Goal: Transaction & Acquisition: Purchase product/service

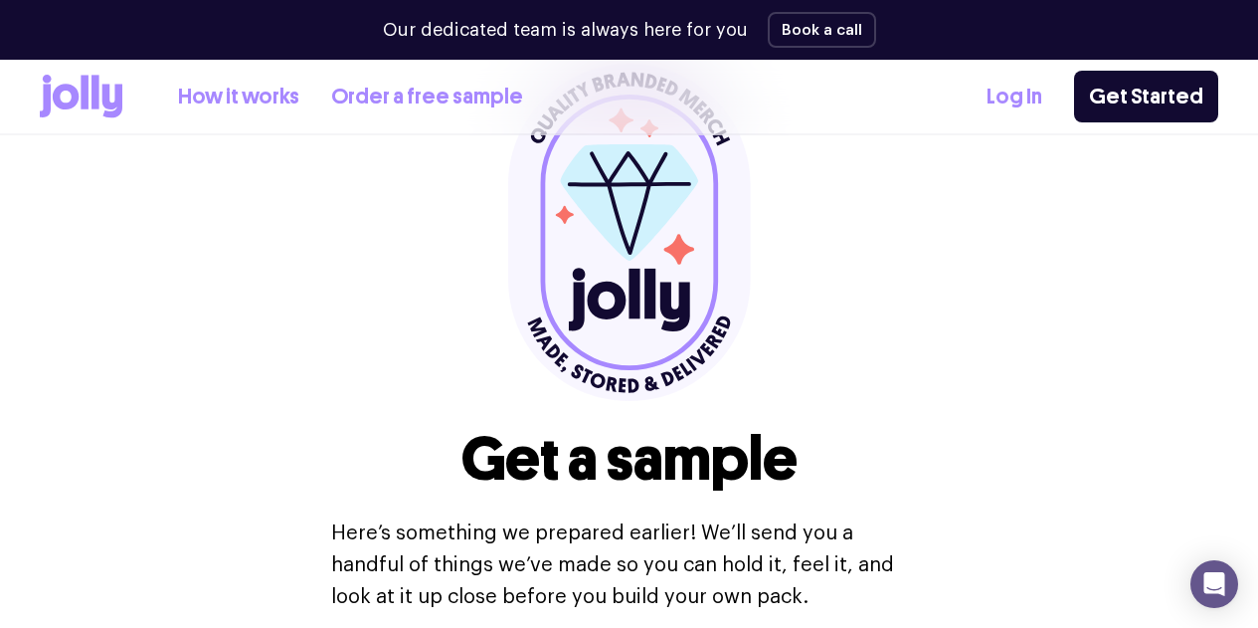
click at [286, 122] on div "How it works Order a free sample Log In Get Started" at bounding box center [629, 97] width 1179 height 74
click at [289, 118] on div "How it works Order a free sample Log In Get Started" at bounding box center [629, 97] width 1179 height 74
click at [295, 96] on link "How it works" at bounding box center [238, 97] width 121 height 33
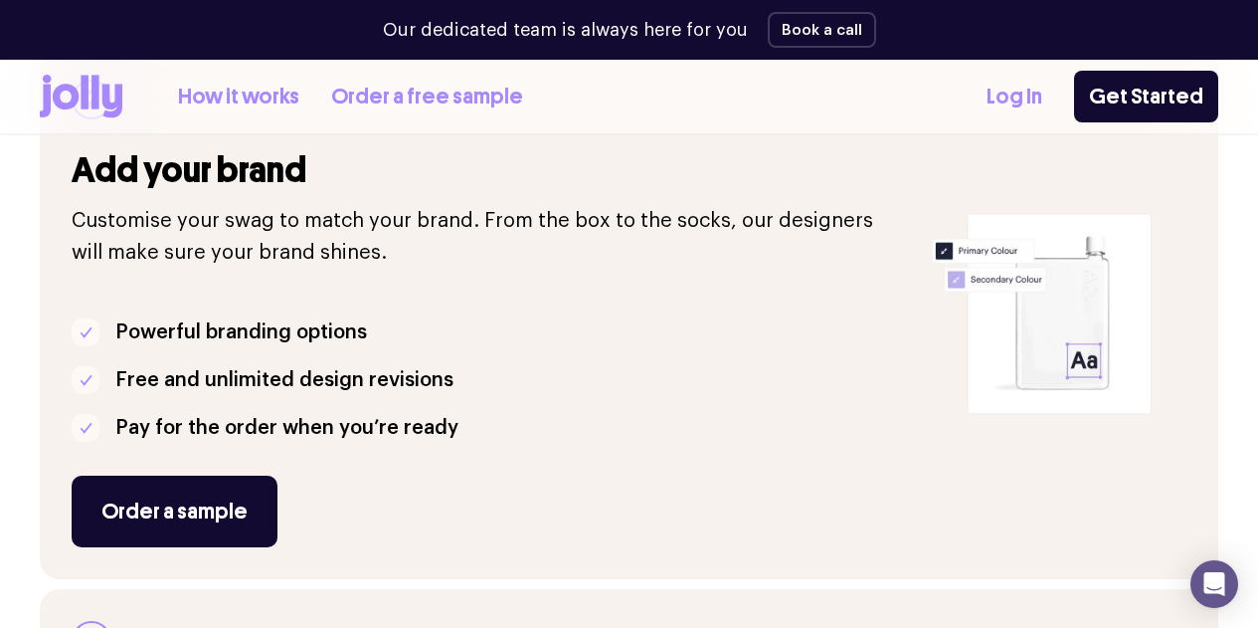
scroll to position [597, 0]
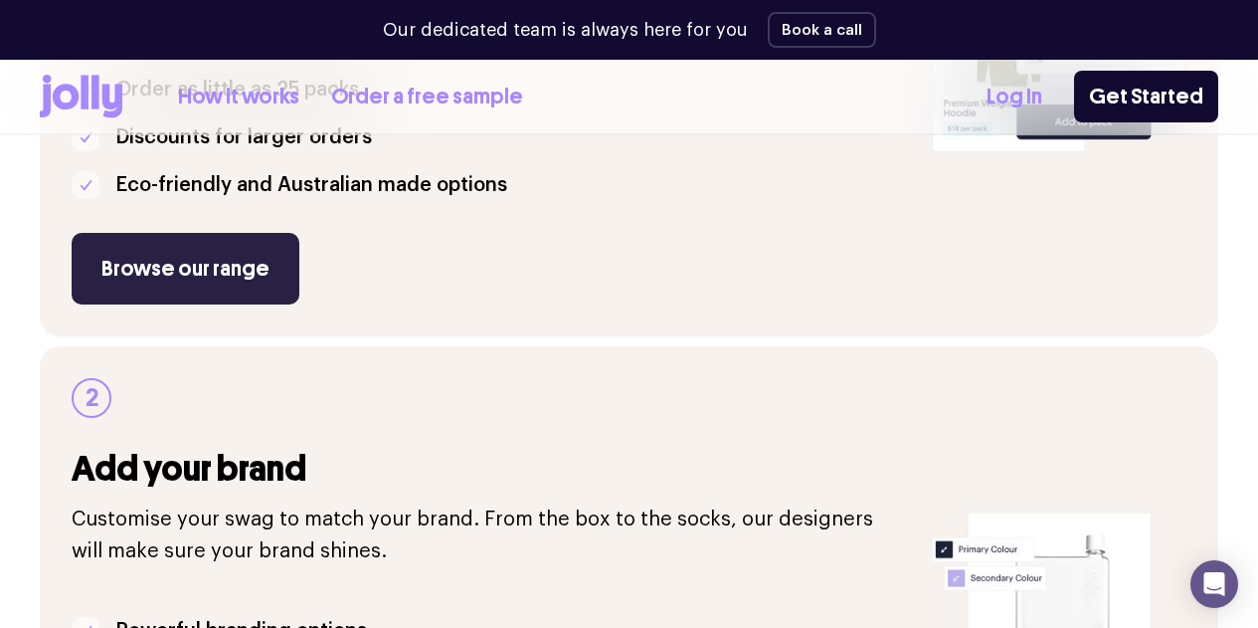
click at [263, 304] on link "Browse our range" at bounding box center [186, 269] width 228 height 72
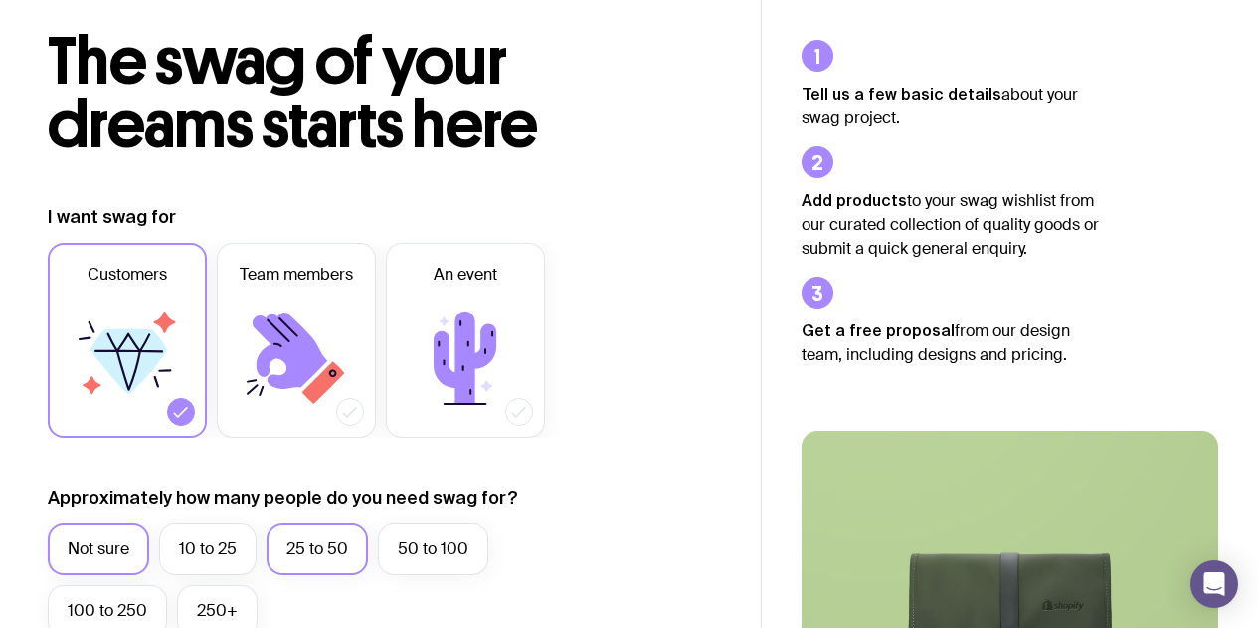
click at [314, 554] on label "25 to 50" at bounding box center [317, 549] width 101 height 52
click at [0, 0] on input "25 to 50" at bounding box center [0, 0] width 0 height 0
click at [284, 352] on icon at bounding box center [290, 350] width 75 height 77
click at [0, 0] on input "Team members" at bounding box center [0, 0] width 0 height 0
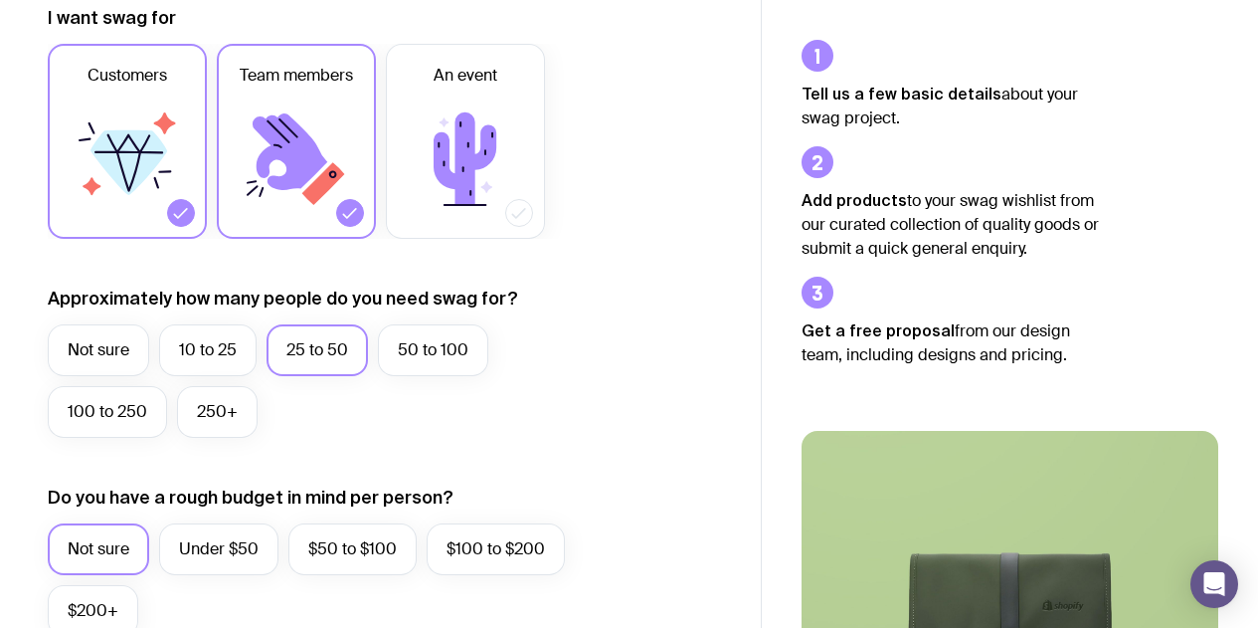
click at [169, 196] on icon at bounding box center [127, 158] width 119 height 119
click at [0, 0] on input "Customers" at bounding box center [0, 0] width 0 height 0
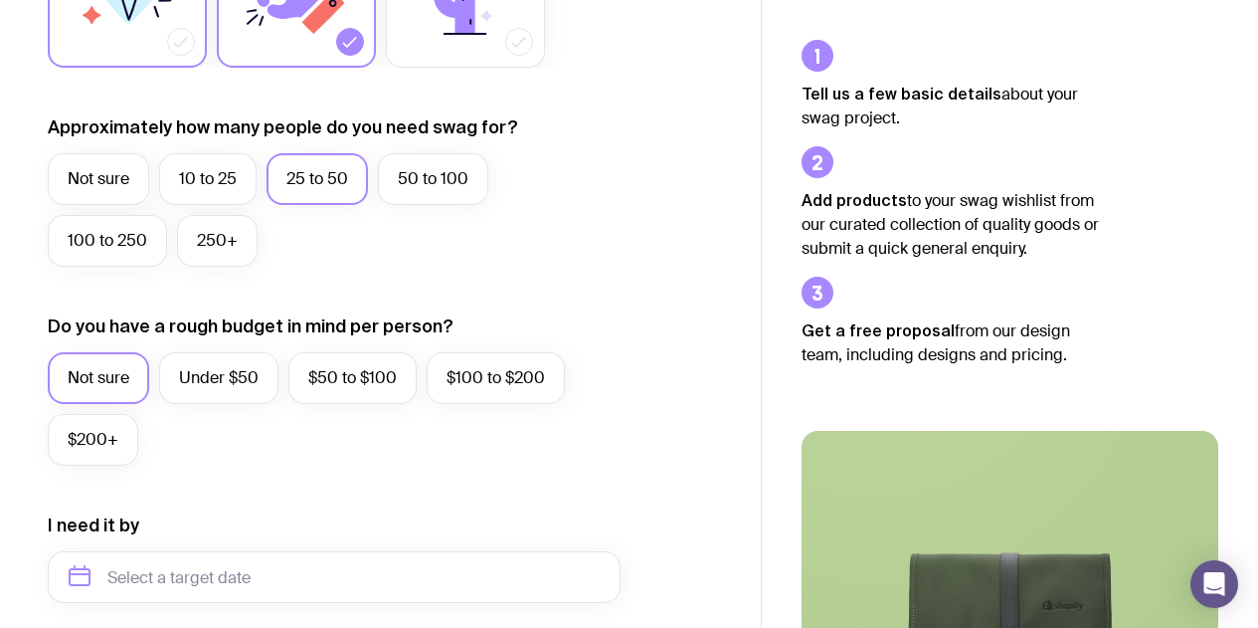
scroll to position [597, 0]
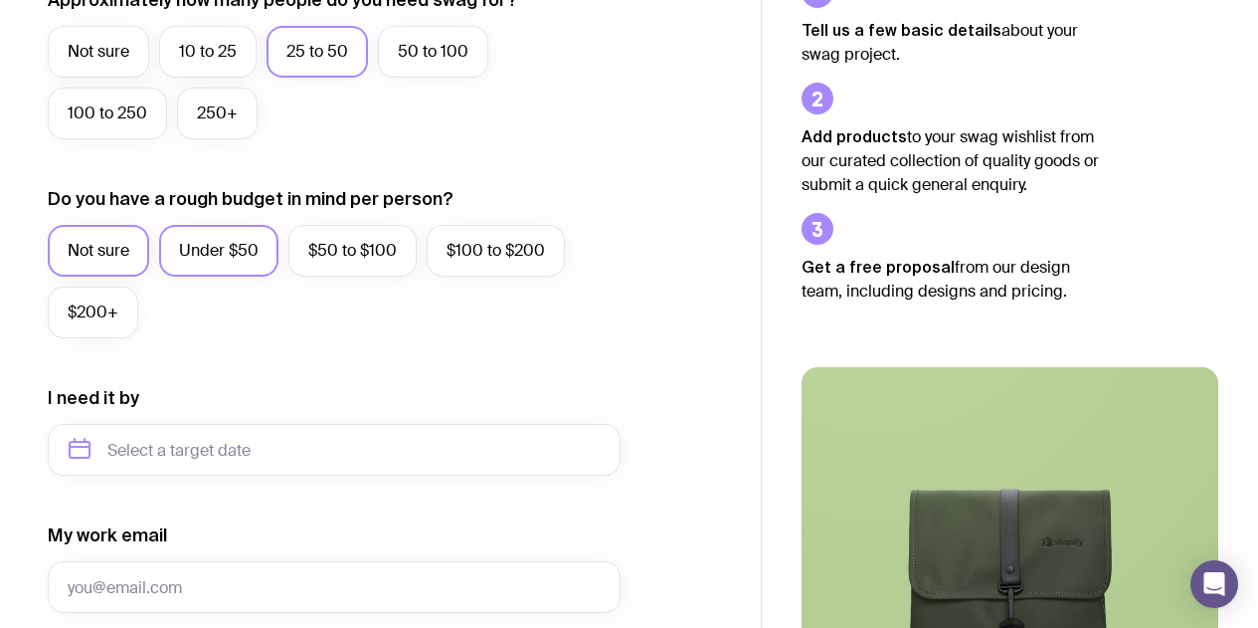
click at [182, 259] on label "Under $50" at bounding box center [218, 251] width 119 height 52
click at [0, 0] on input "Under $50" at bounding box center [0, 0] width 0 height 0
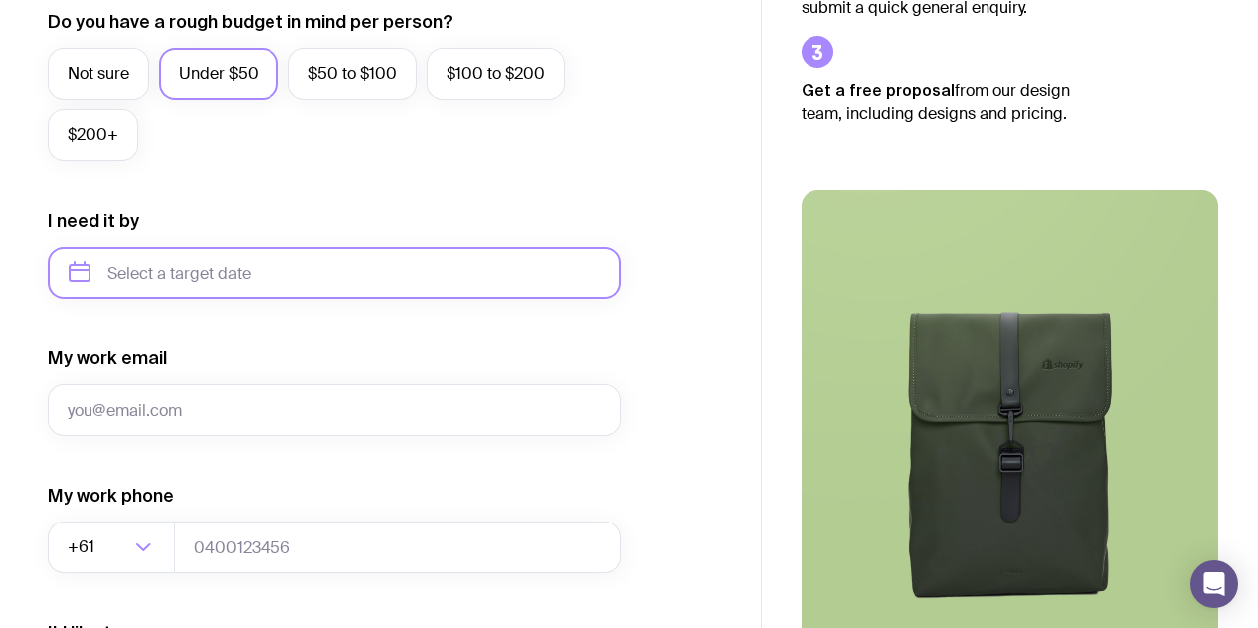
scroll to position [796, 0]
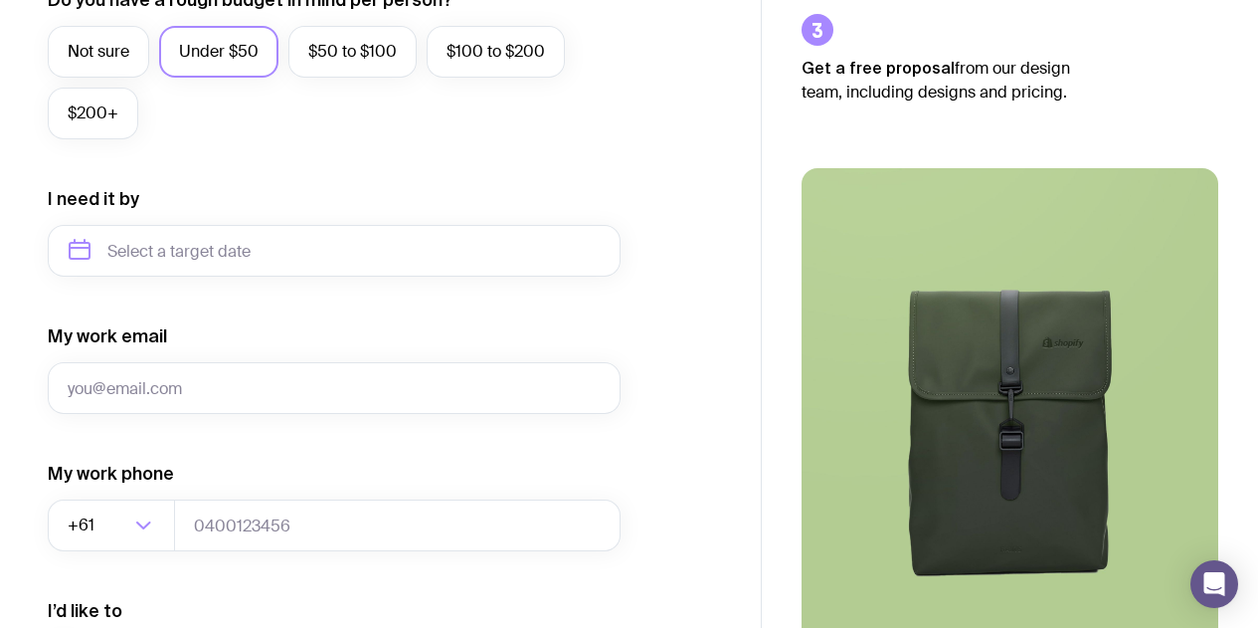
click at [156, 279] on form "I want swag for Customers Team members An event Approximately how many people d…" at bounding box center [334, 158] width 573 height 1299
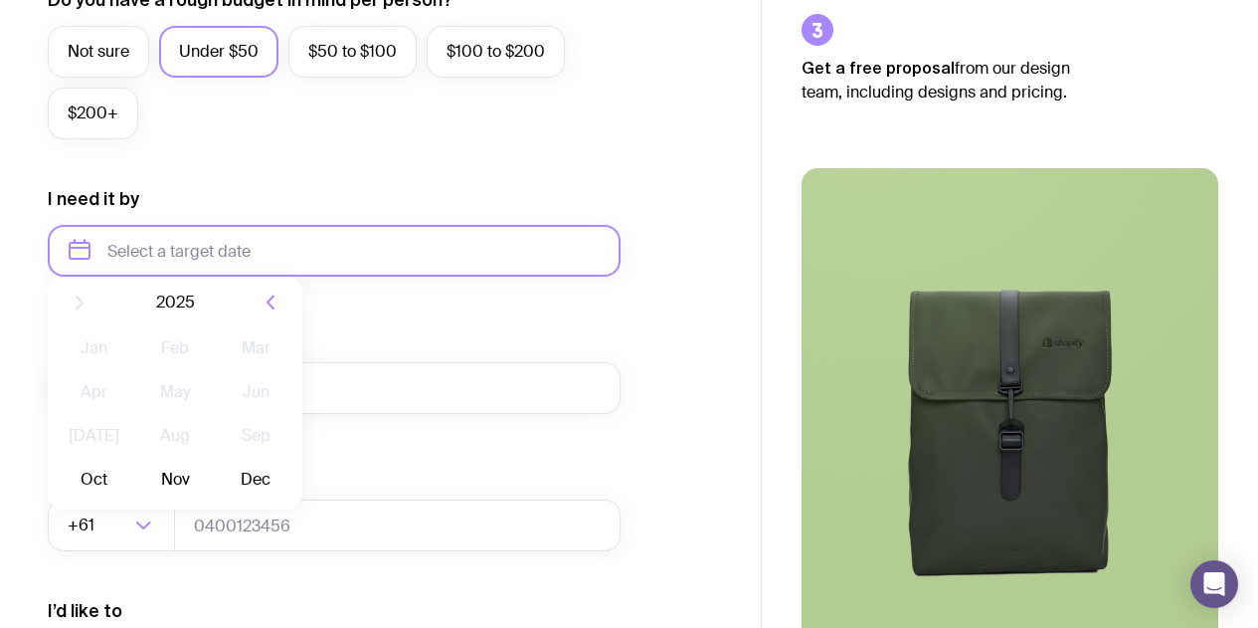
click at [167, 255] on input "text" at bounding box center [334, 251] width 573 height 52
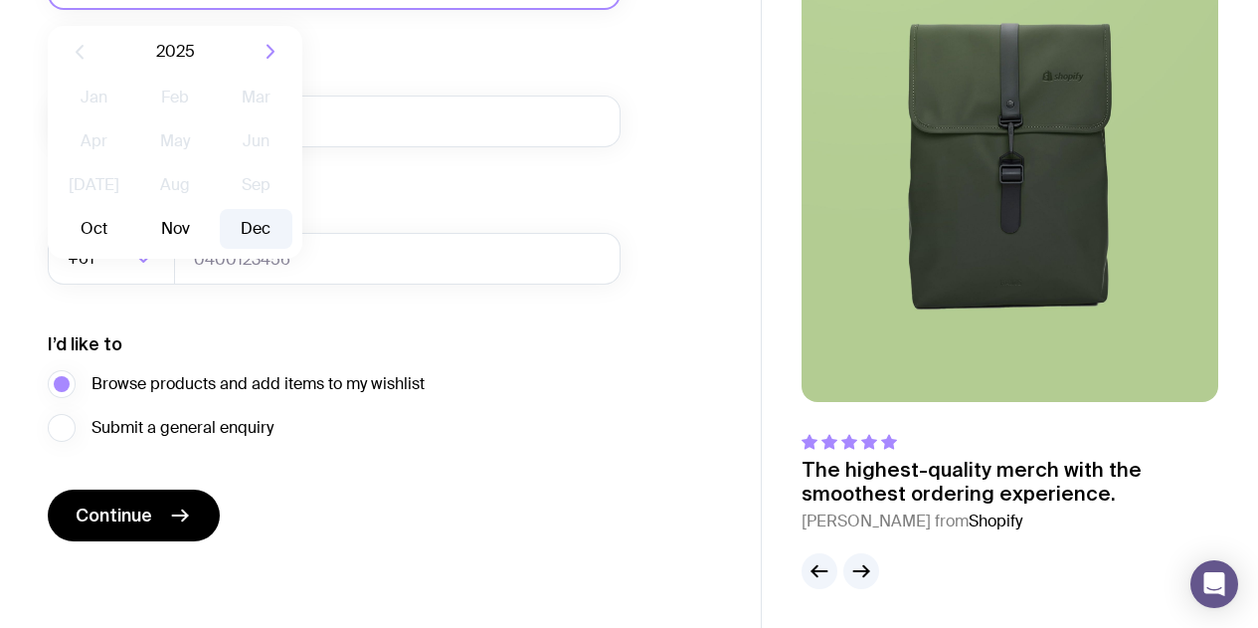
scroll to position [1063, 0]
click at [91, 231] on button "Oct" at bounding box center [94, 228] width 73 height 40
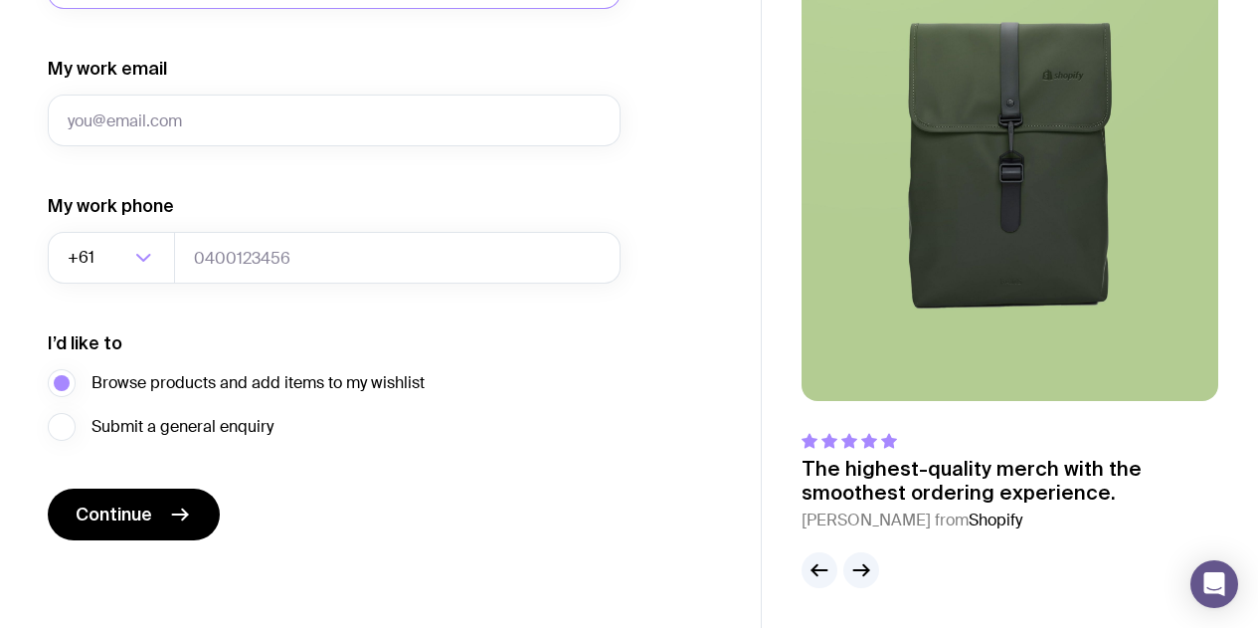
type input "October 2025"
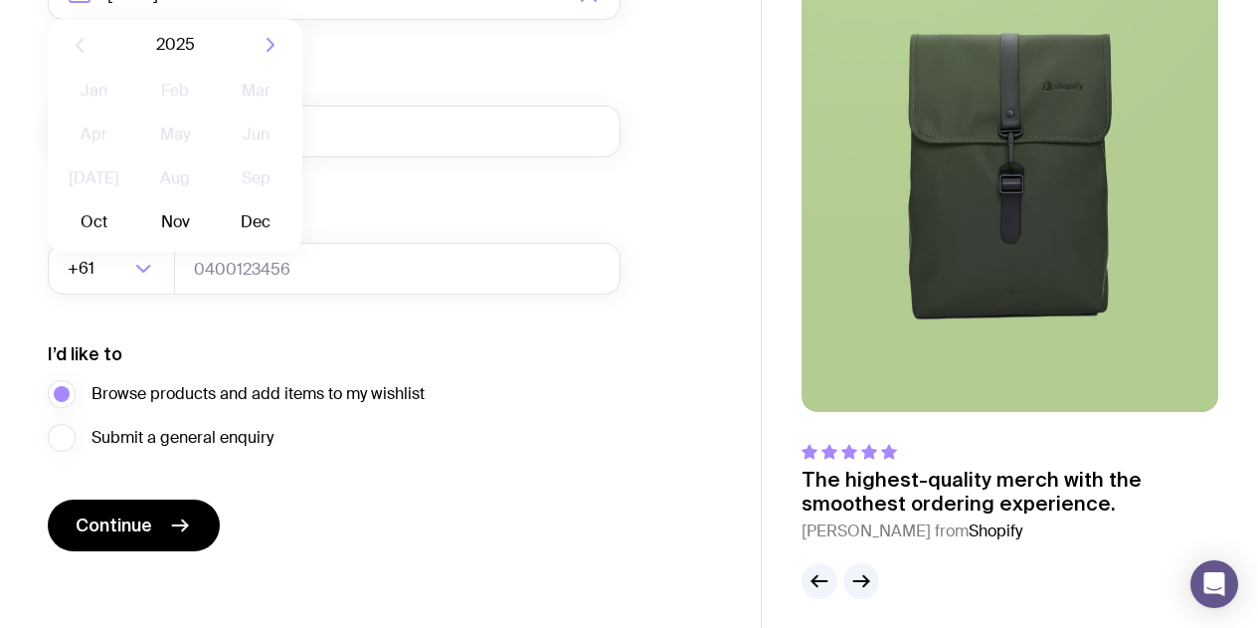
scroll to position [864, 0]
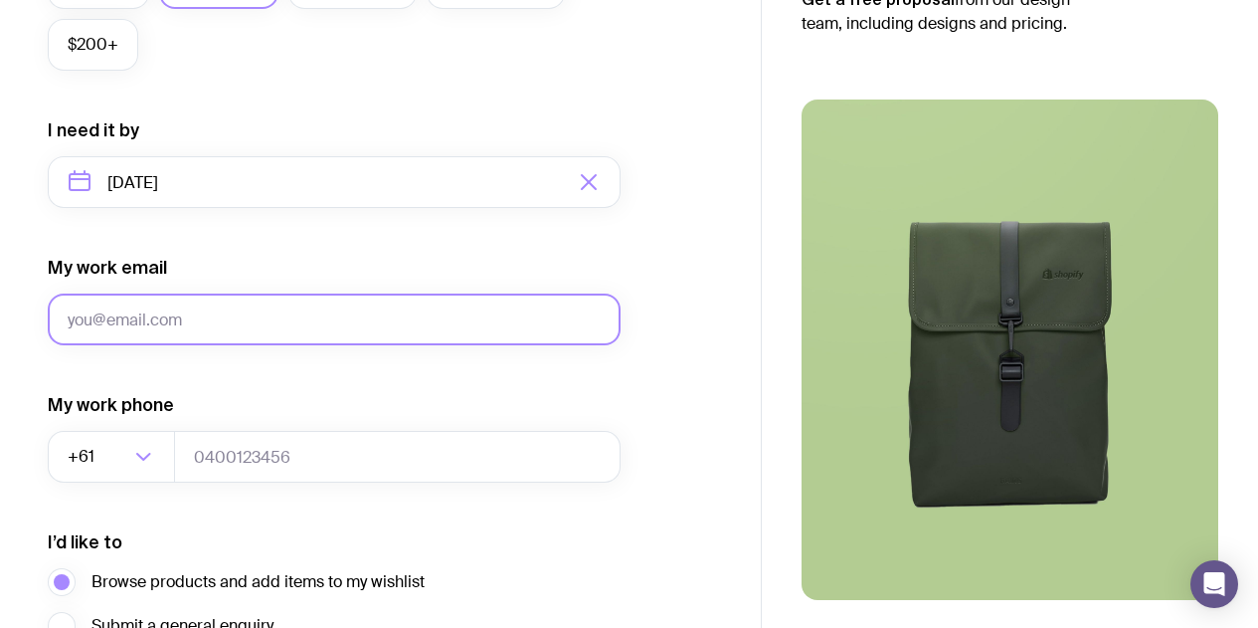
click at [159, 326] on input "My work email" at bounding box center [334, 319] width 573 height 52
drag, startPoint x: 207, startPoint y: 328, endPoint x: 10, endPoint y: 315, distance: 197.4
click at [11, 315] on div "I want swag for Customers Team members An event Approximately how many people d…" at bounding box center [380, 89] width 761 height 1299
type input "nina.wilson@forge.com.au"
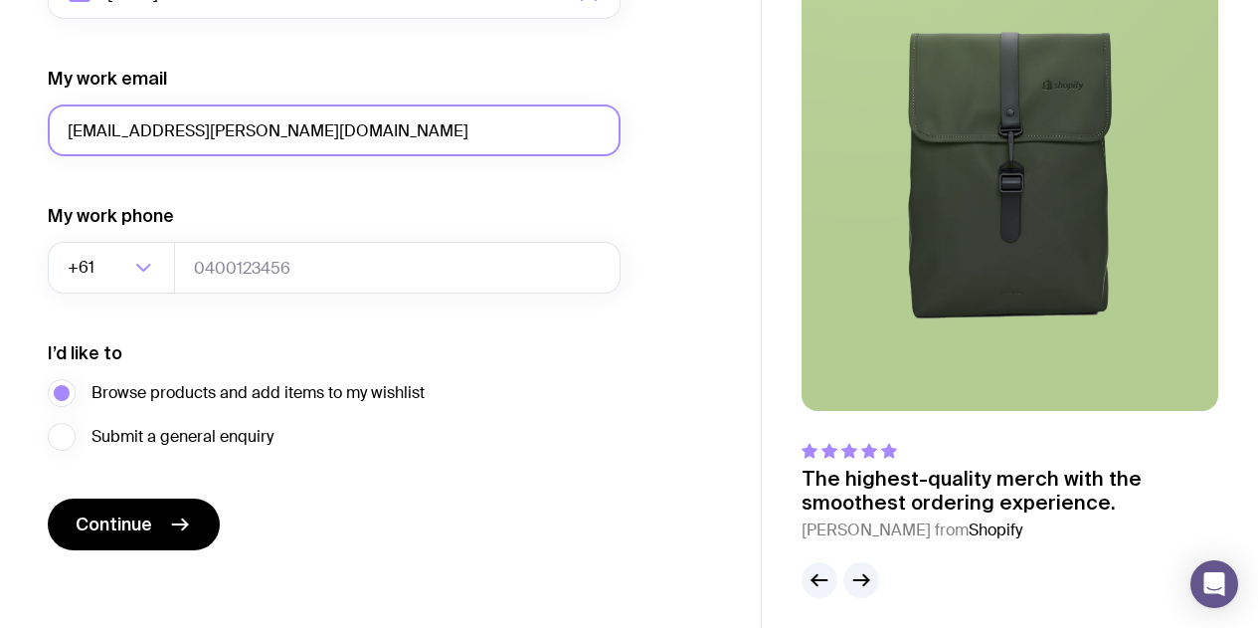
scroll to position [1063, 0]
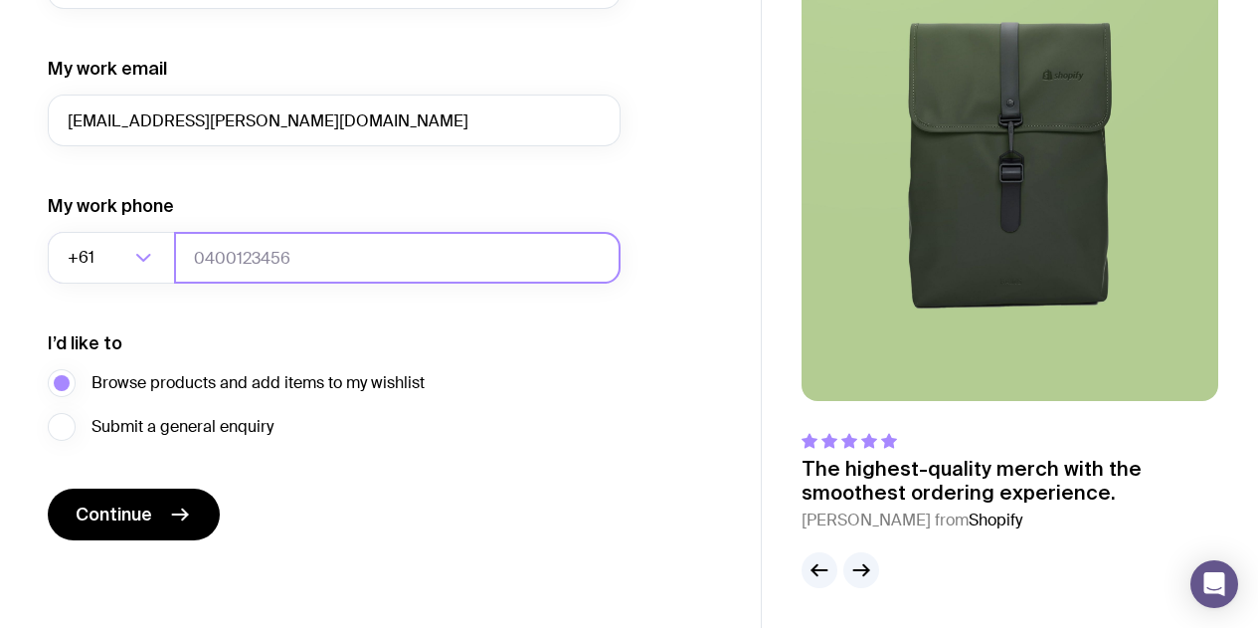
click at [279, 279] on input "tel" at bounding box center [397, 258] width 447 height 52
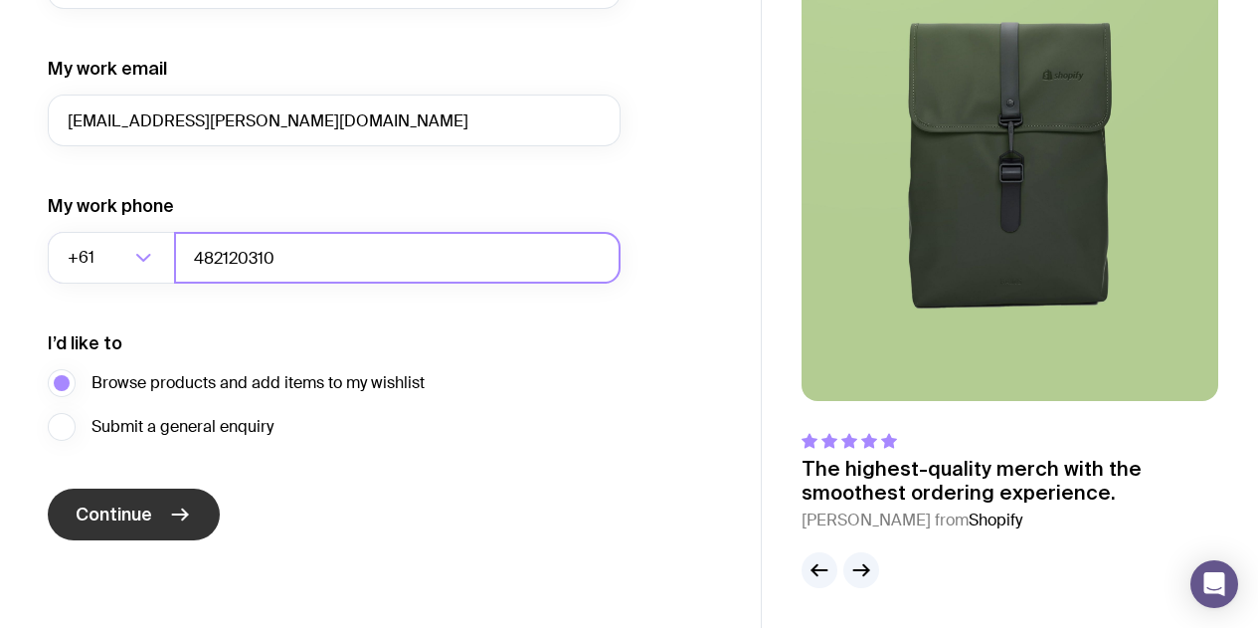
type input "482120310"
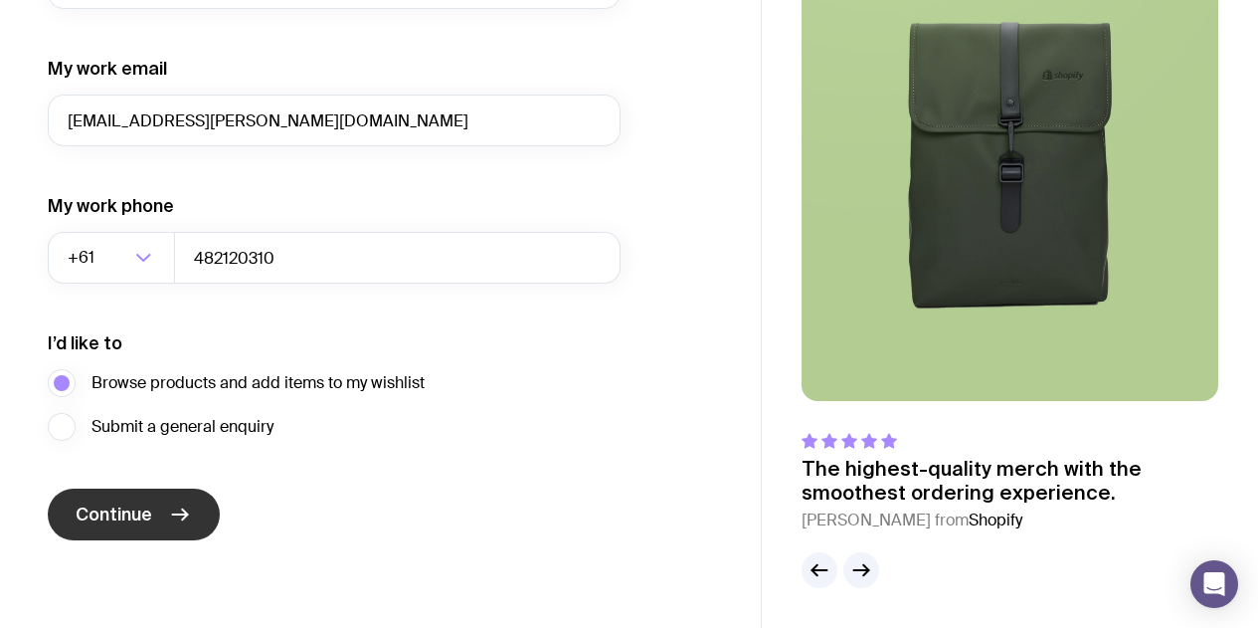
click at [181, 499] on button "Continue" at bounding box center [134, 514] width 172 height 52
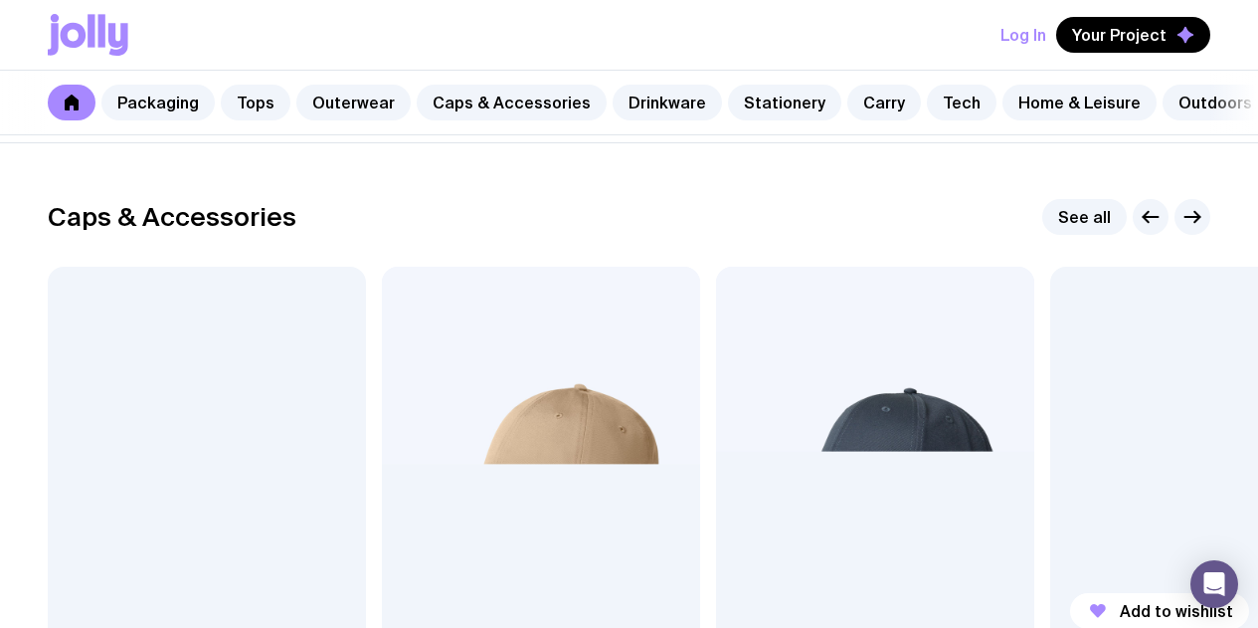
scroll to position [2288, 0]
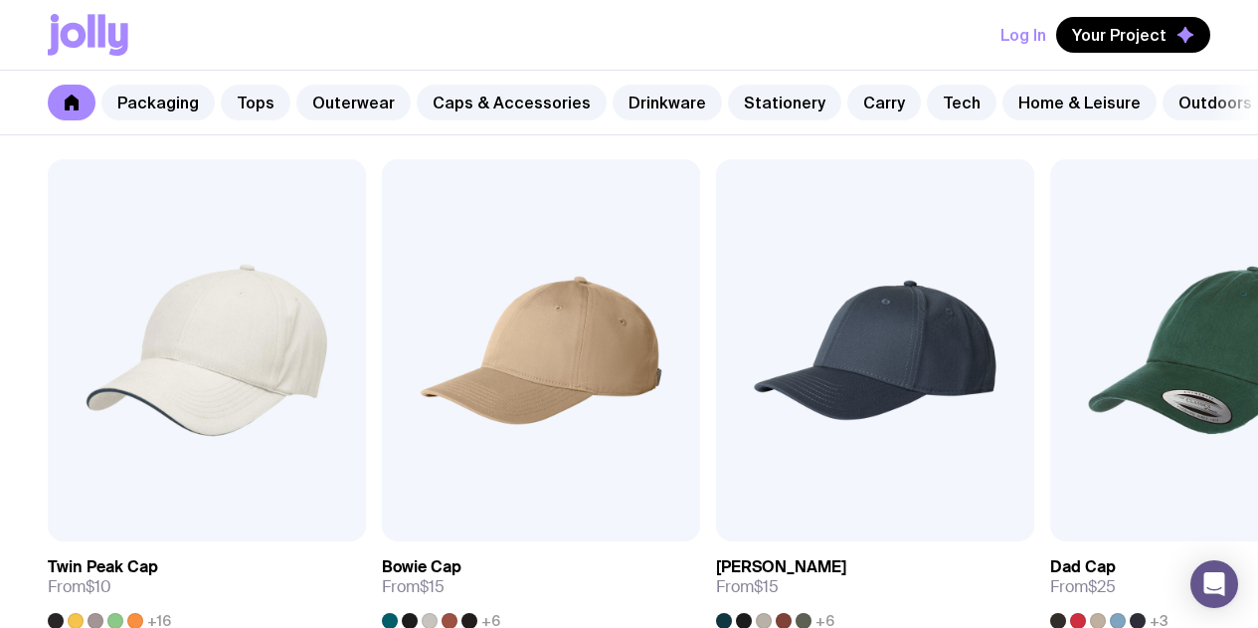
click at [1197, 121] on icon "button" at bounding box center [1193, 109] width 24 height 24
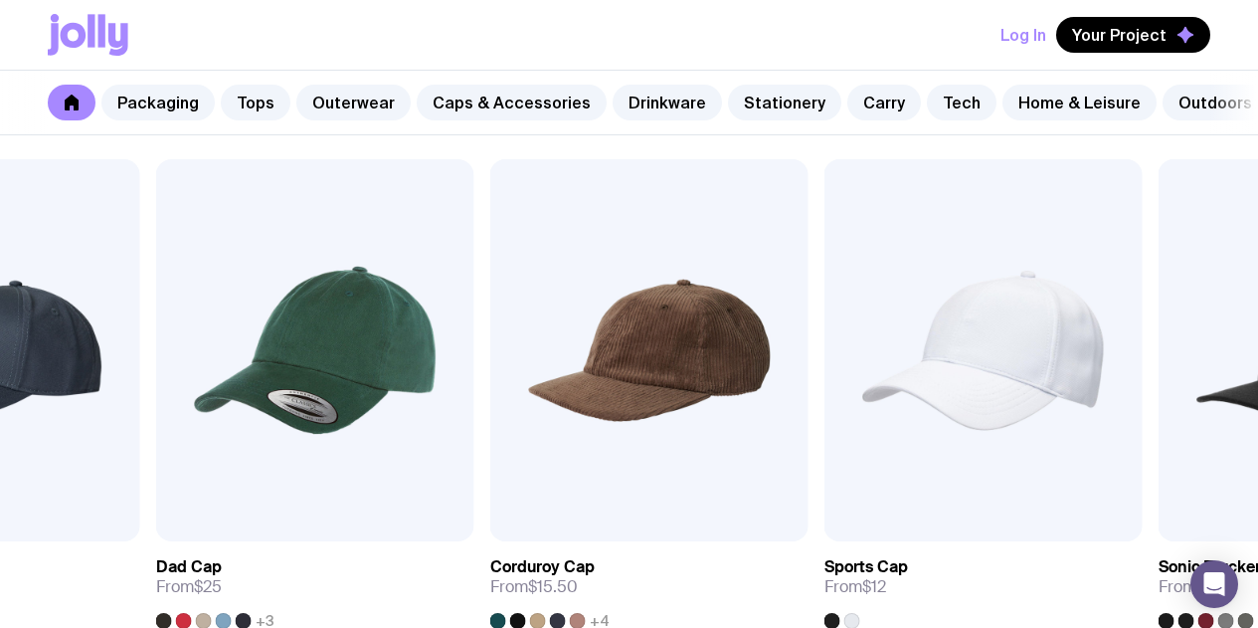
click at [1198, 121] on icon "button" at bounding box center [1193, 109] width 24 height 24
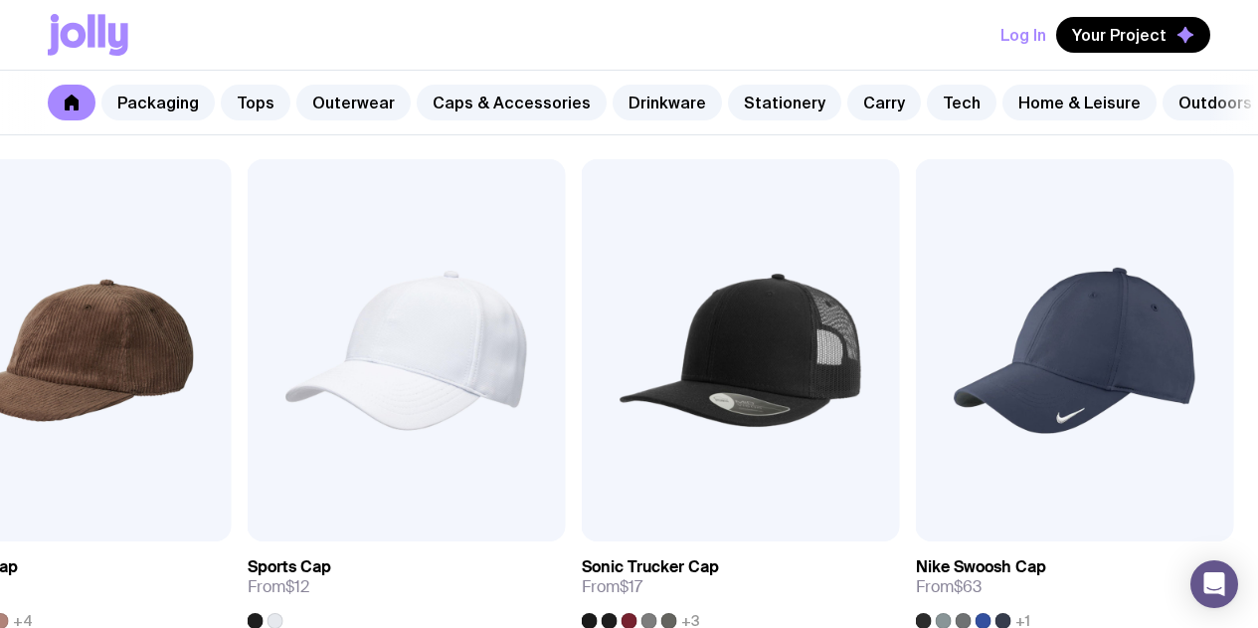
click at [1198, 121] on icon "button" at bounding box center [1193, 109] width 24 height 24
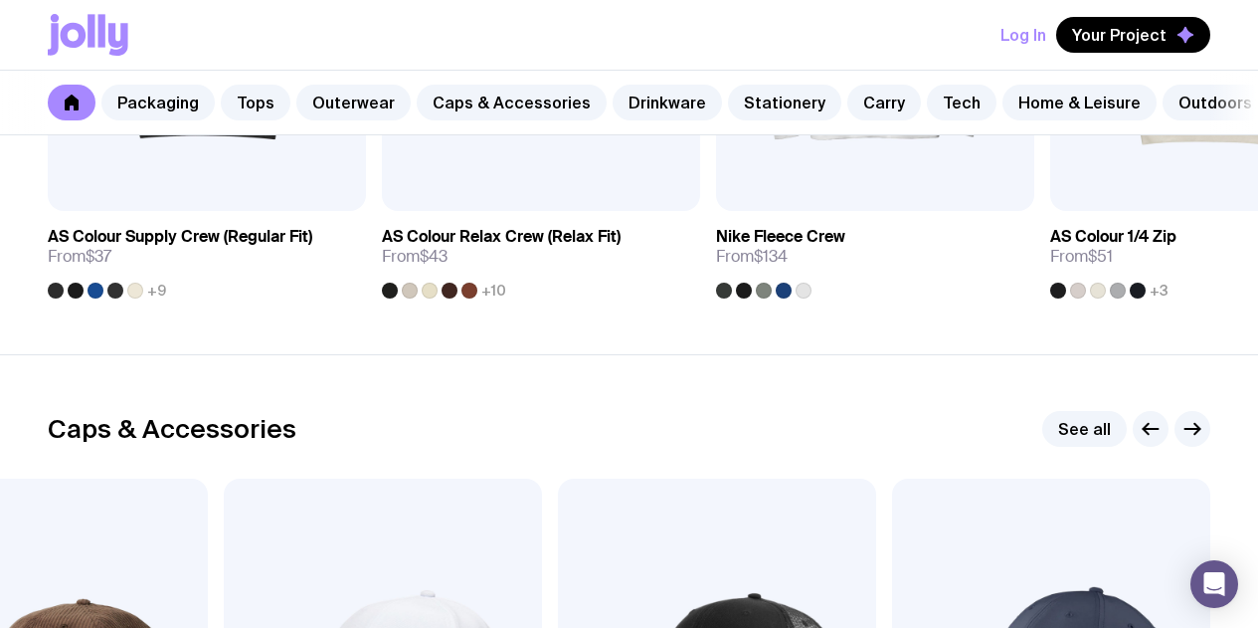
scroll to position [1890, 0]
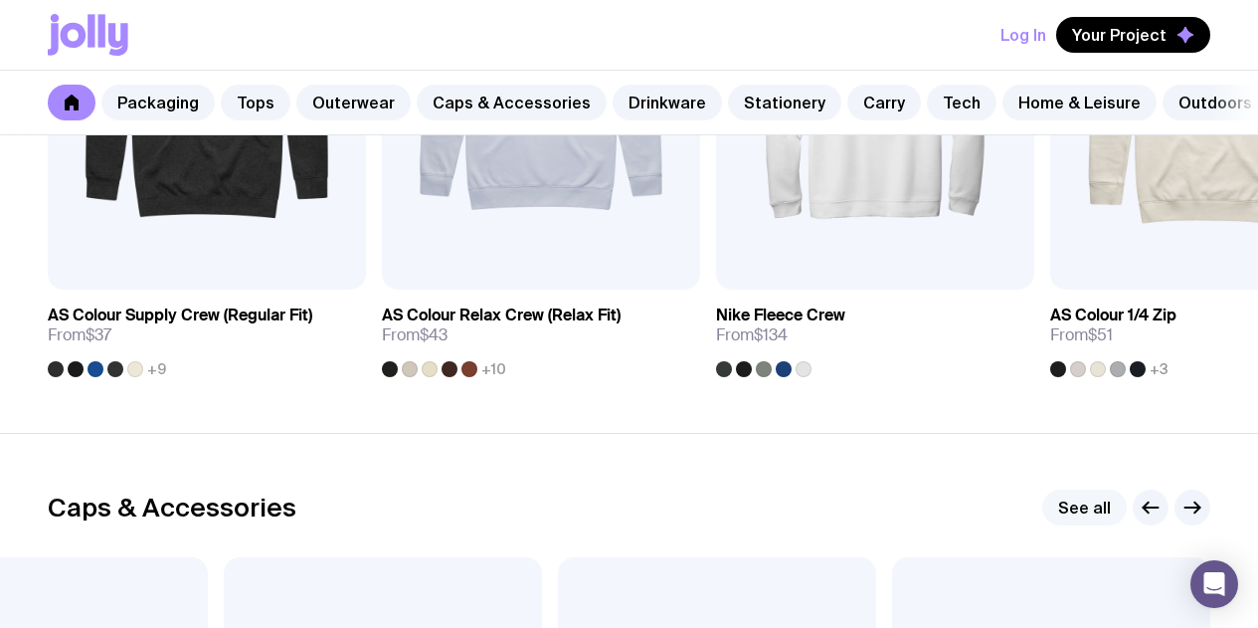
click at [1091, 525] on link "See all" at bounding box center [1084, 507] width 85 height 36
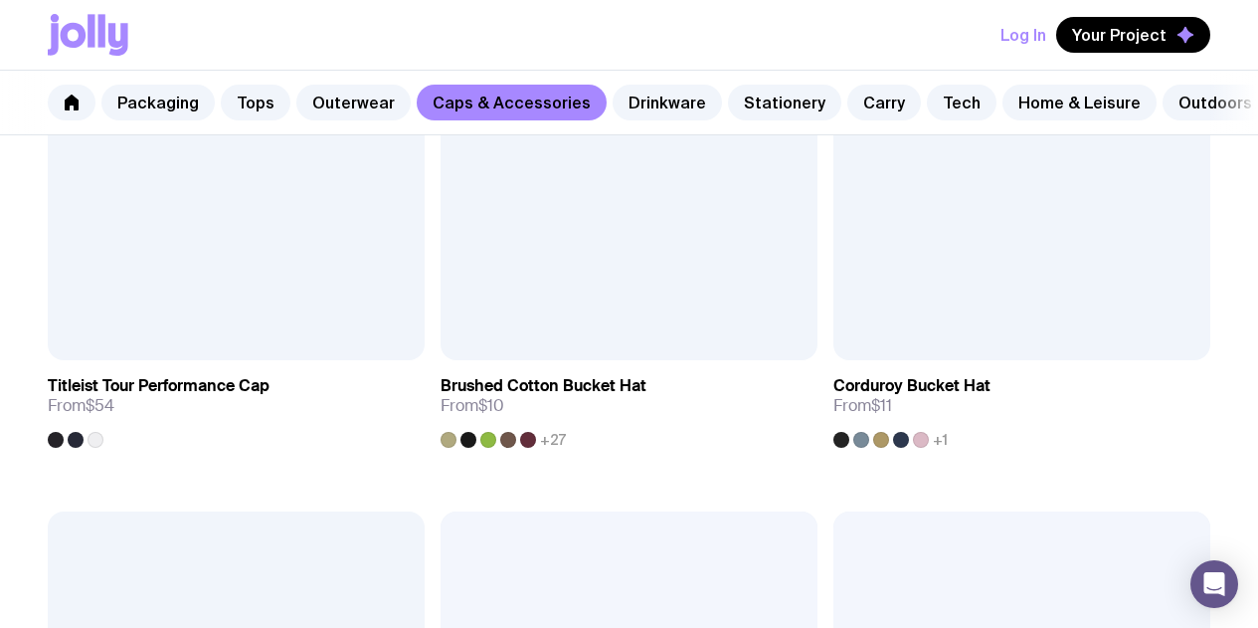
scroll to position [2387, 0]
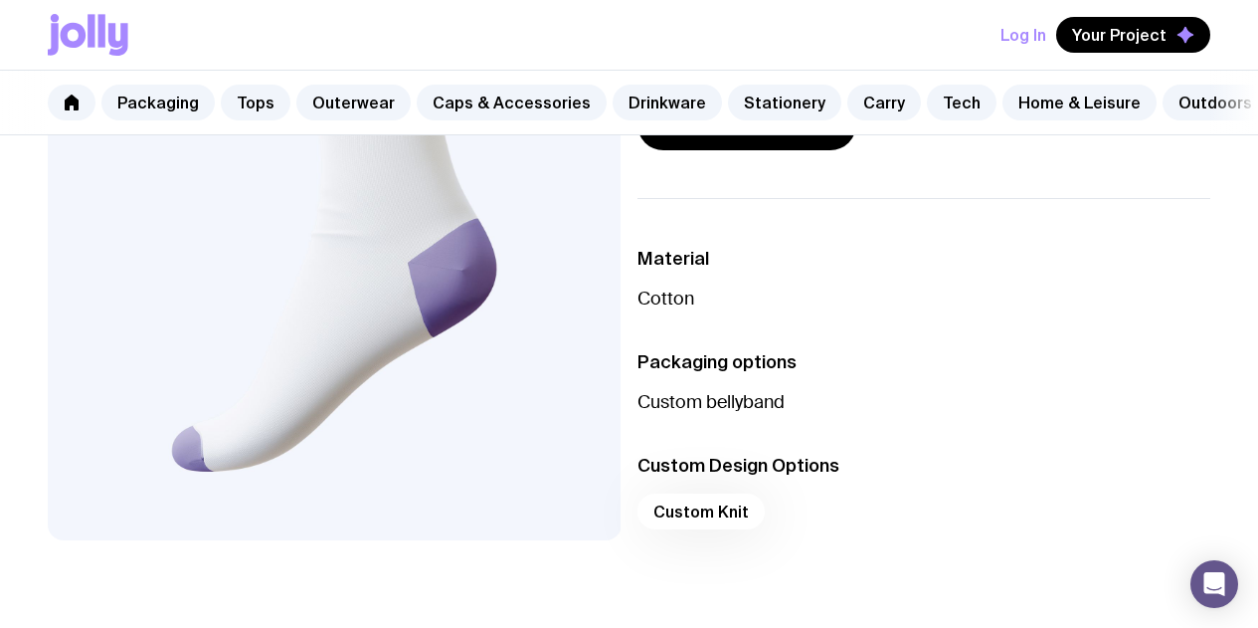
scroll to position [298, 0]
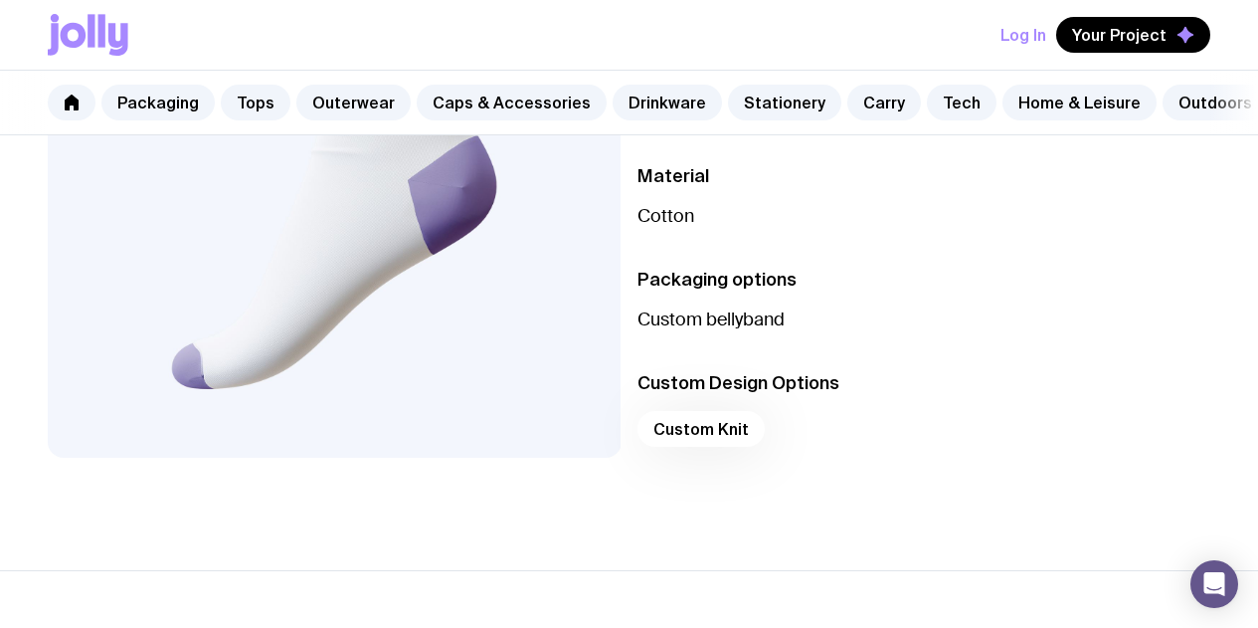
click at [727, 446] on div "Custom Knit" at bounding box center [925, 435] width 574 height 48
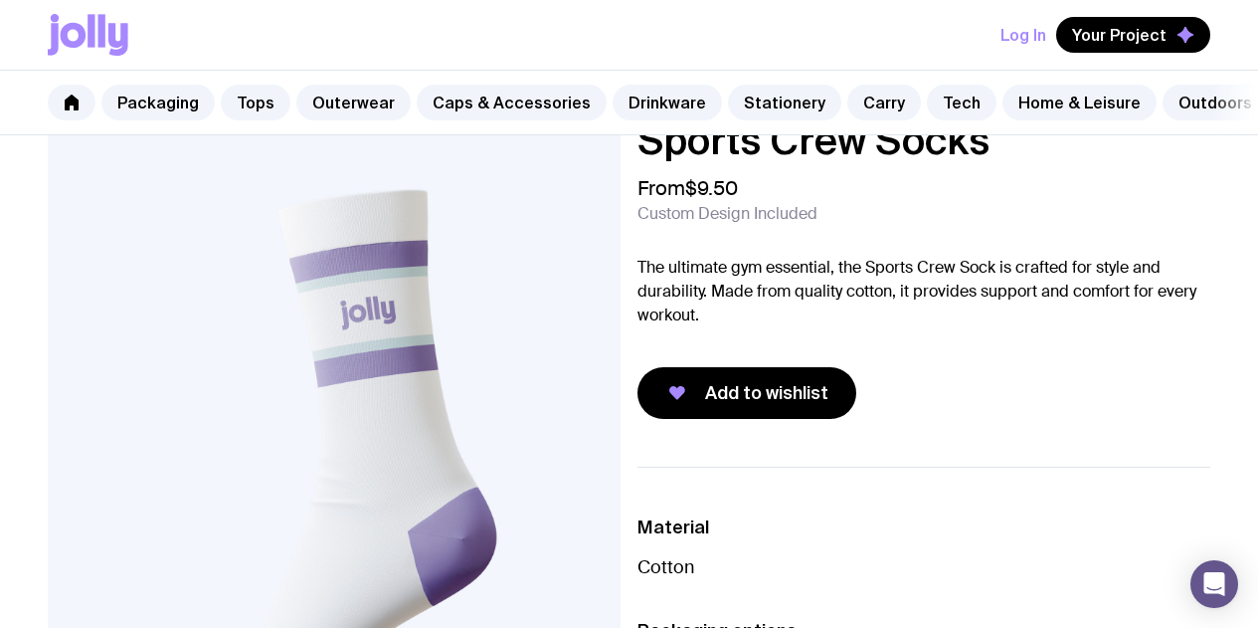
scroll to position [0, 0]
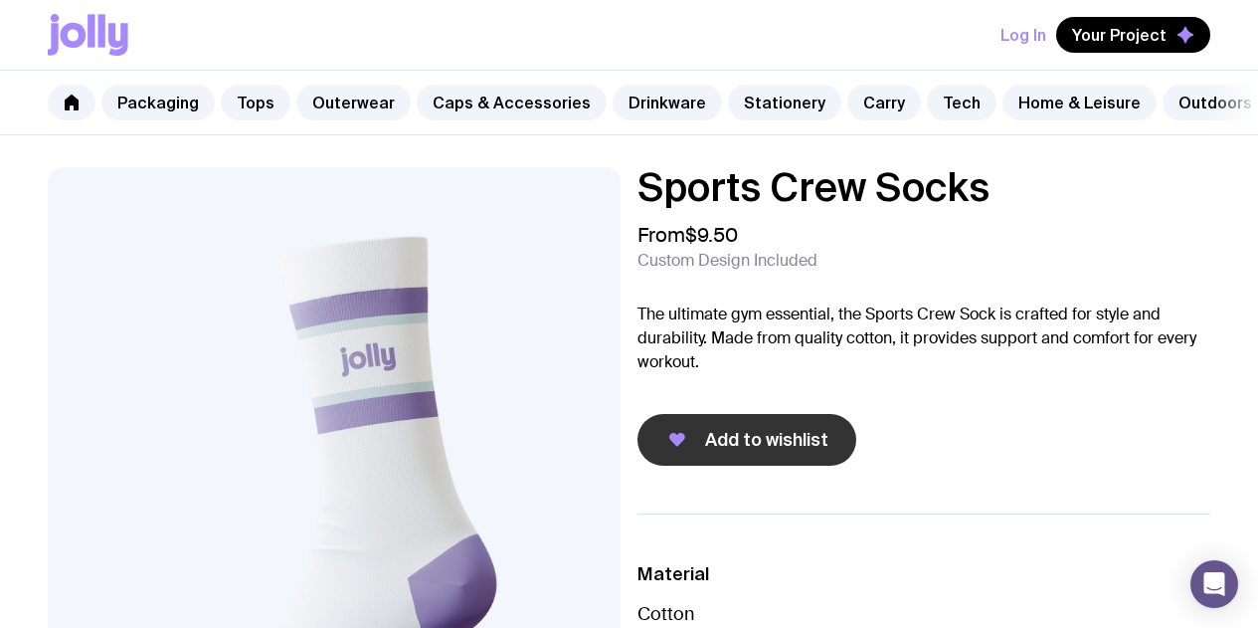
click at [734, 451] on button "Add to wishlist" at bounding box center [747, 440] width 219 height 52
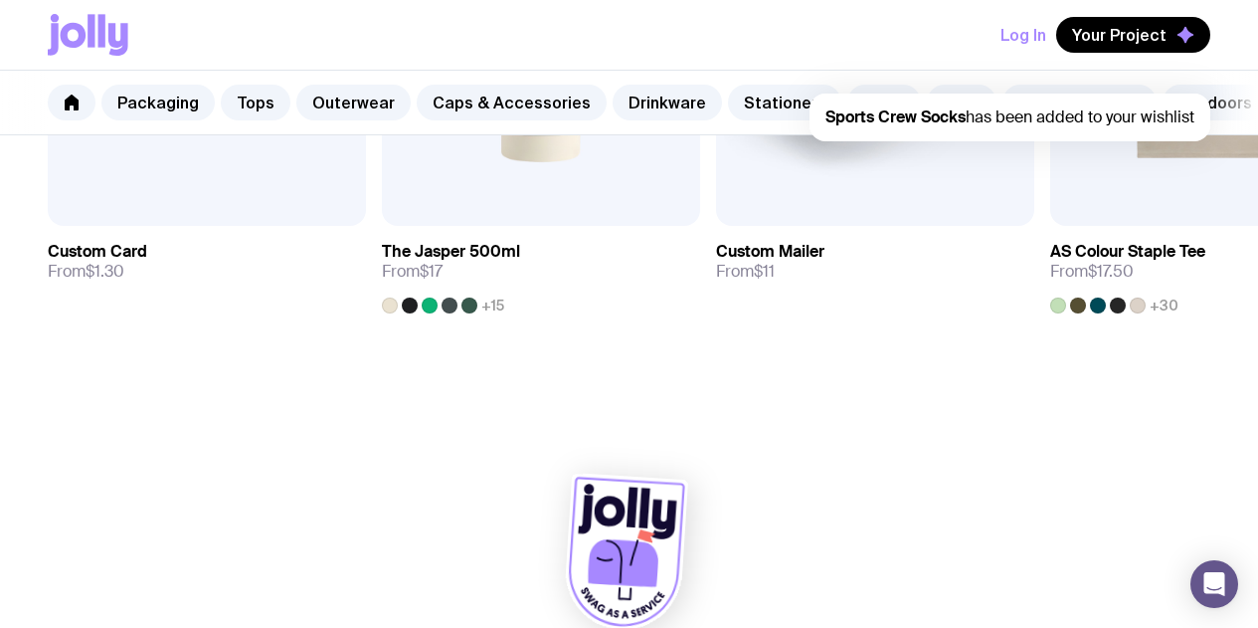
scroll to position [1271, 0]
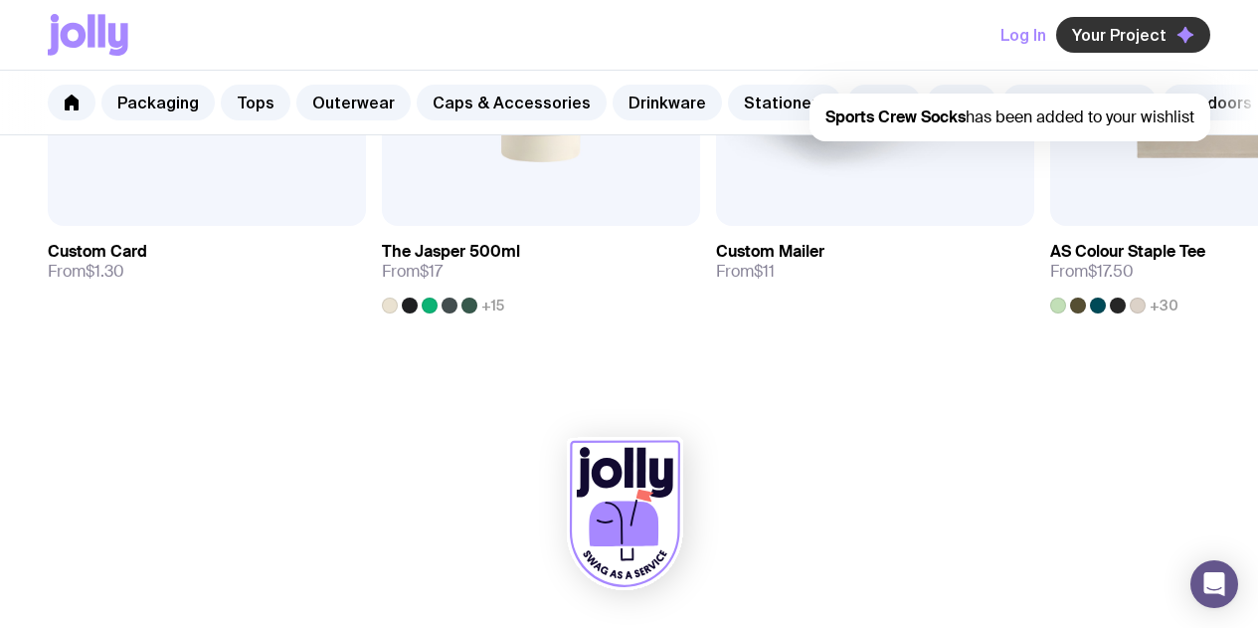
click at [1109, 25] on span "Your Project" at bounding box center [1119, 35] width 95 height 20
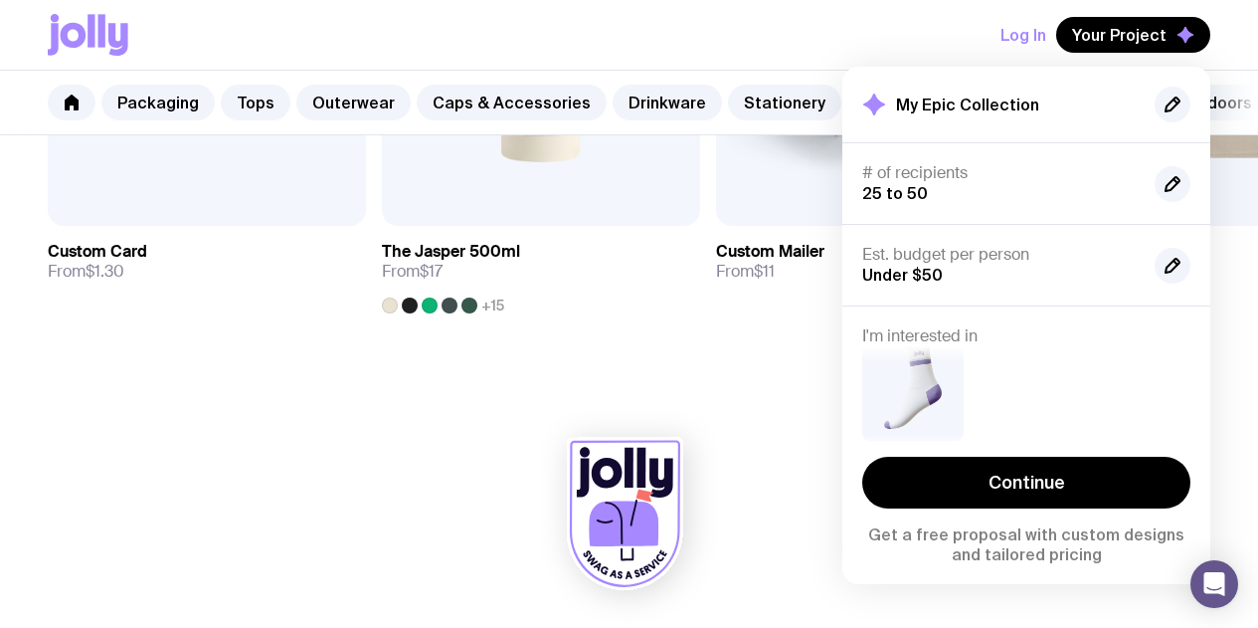
scroll to position [44, 0]
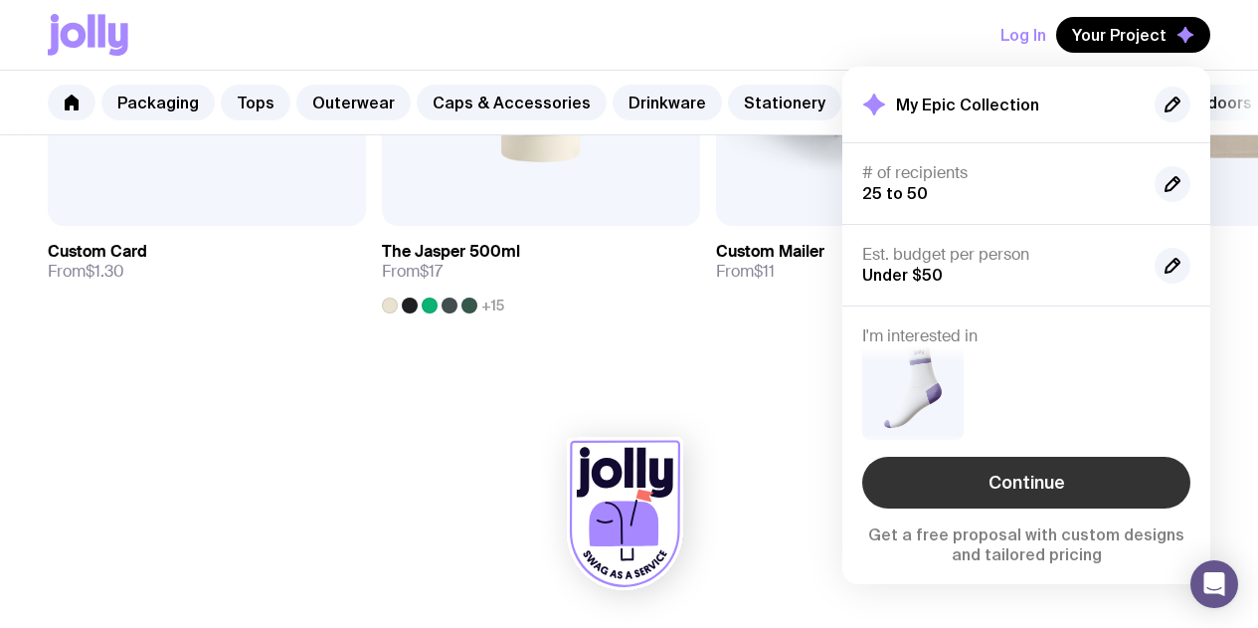
click at [1034, 469] on link "Continue" at bounding box center [1026, 483] width 328 height 52
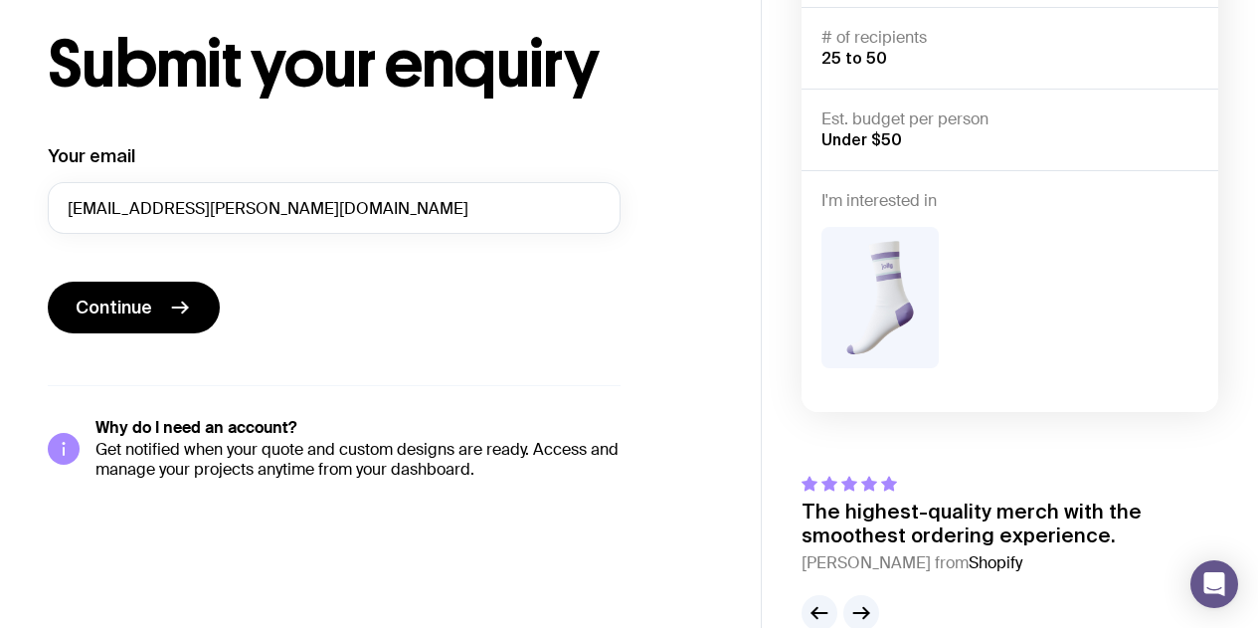
scroll to position [138, 0]
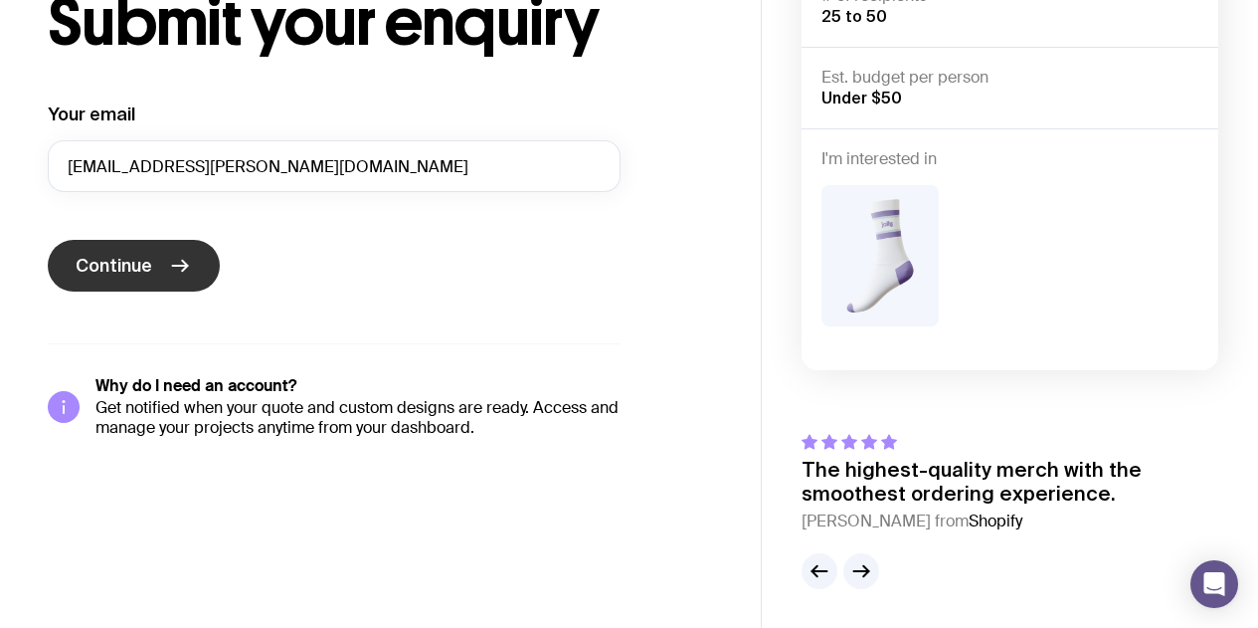
click at [135, 270] on span "Continue" at bounding box center [114, 266] width 77 height 24
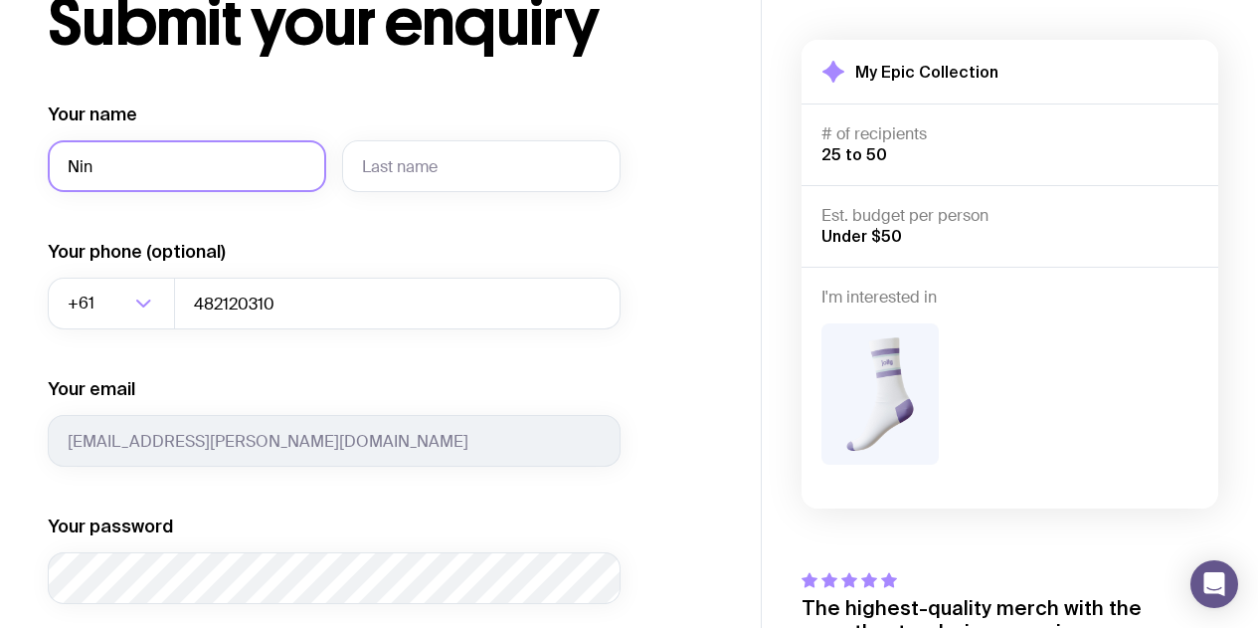
type input "Nina"
type input "Wilson"
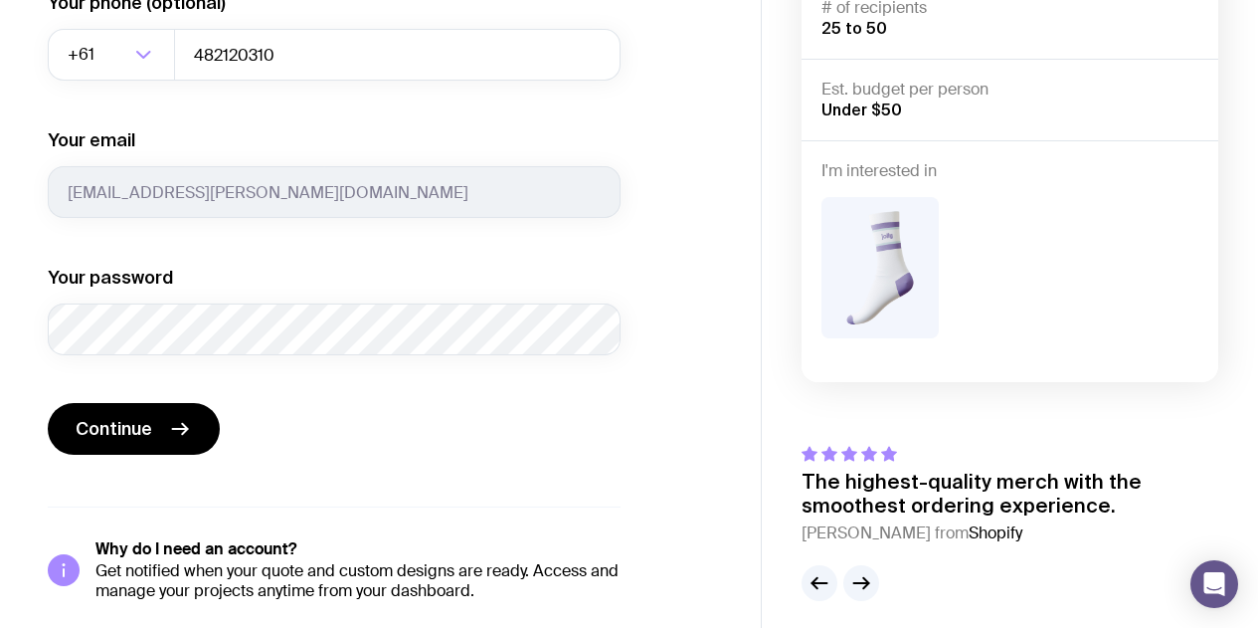
scroll to position [400, 0]
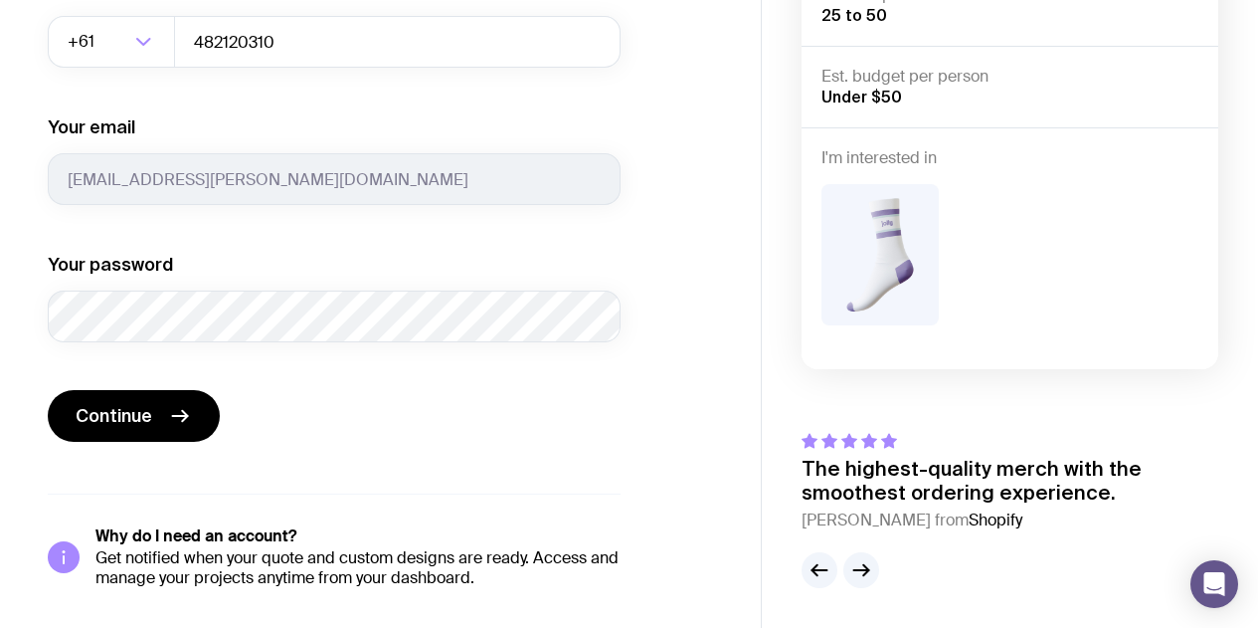
type input "Nina"
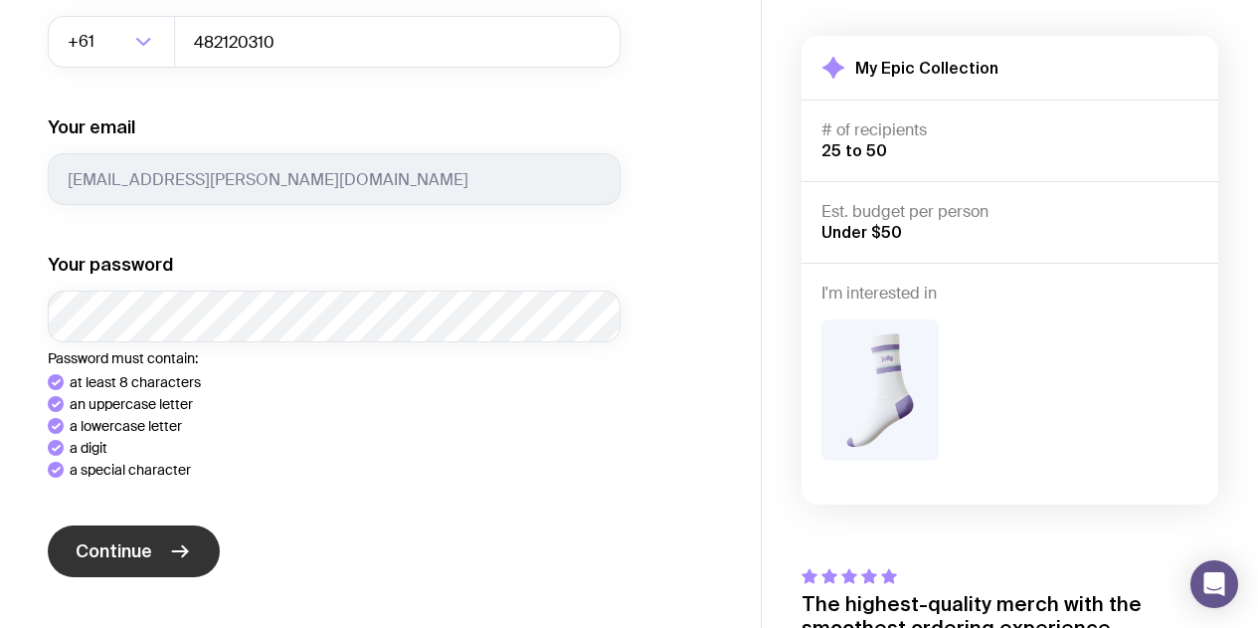
click at [134, 550] on button "Continue" at bounding box center [134, 551] width 172 height 52
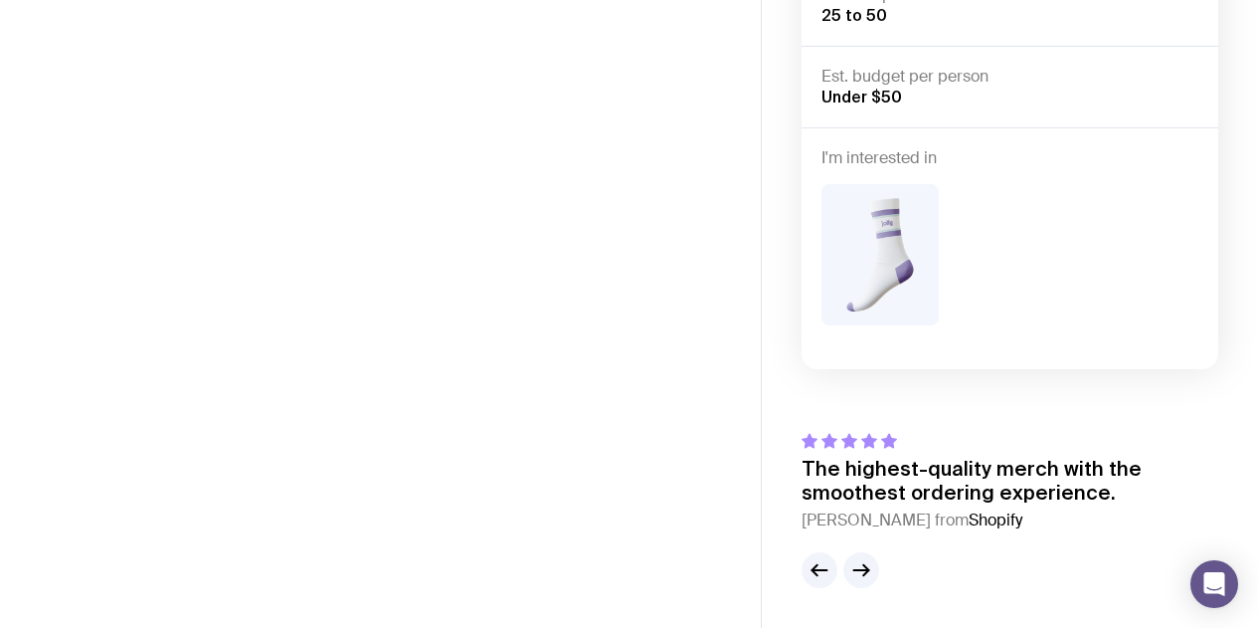
scroll to position [138, 0]
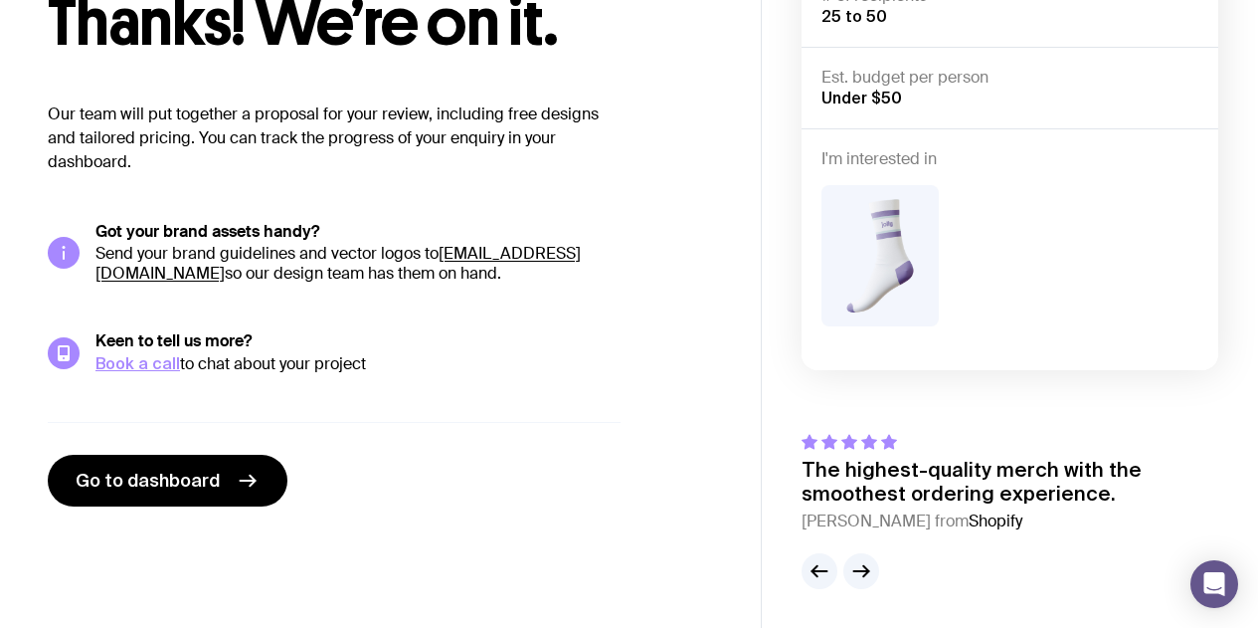
drag, startPoint x: 469, startPoint y: 478, endPoint x: 448, endPoint y: 238, distance: 241.6
click at [469, 474] on div "Go to dashboard" at bounding box center [334, 464] width 573 height 85
